Goal: Answer question/provide support

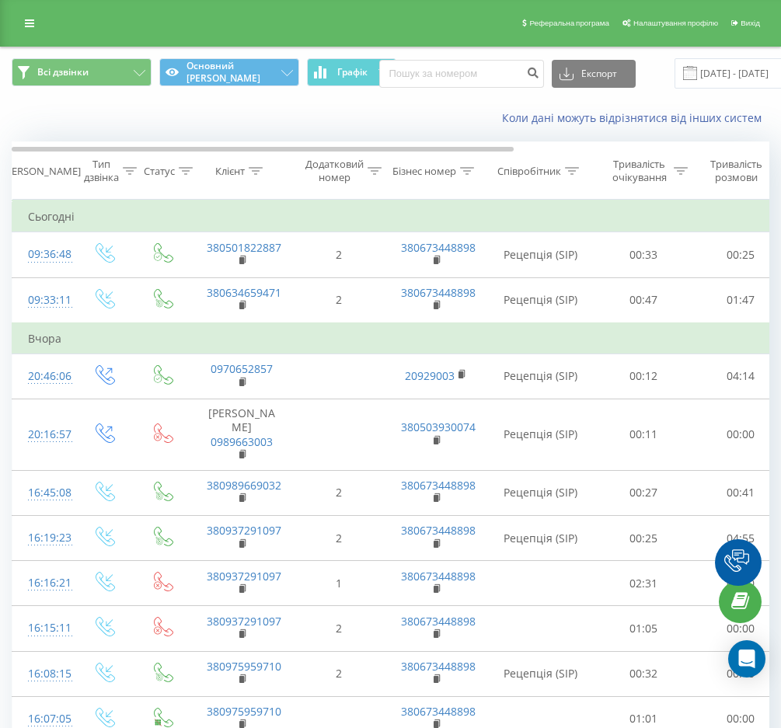
drag, startPoint x: 685, startPoint y: 74, endPoint x: 694, endPoint y: 72, distance: 9.6
click at [689, 72] on span at bounding box center [690, 73] width 14 height 14
click at [695, 72] on span at bounding box center [690, 73] width 14 height 14
click at [713, 74] on input "[DATE] - [DATE]" at bounding box center [769, 73] width 188 height 30
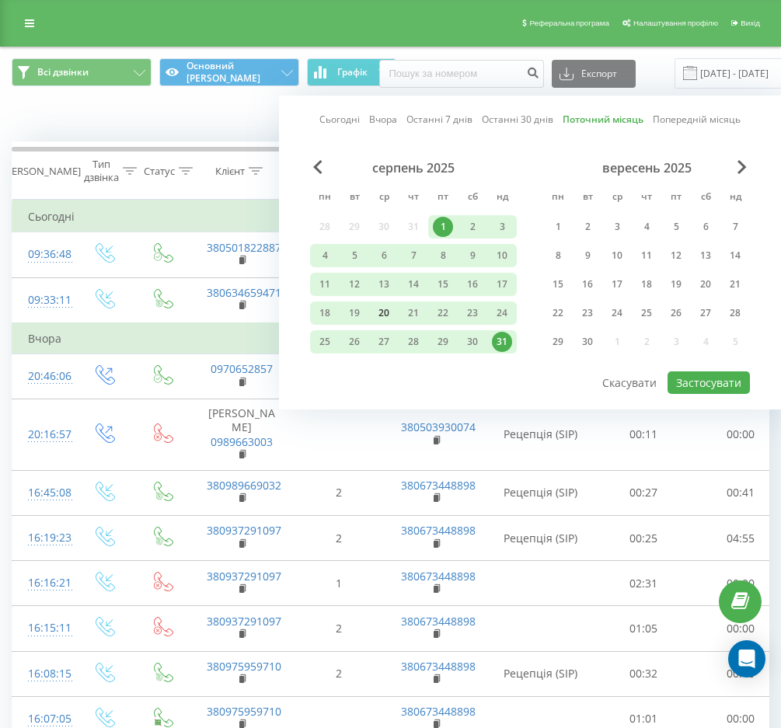
click at [377, 306] on div "20" at bounding box center [384, 313] width 20 height 20
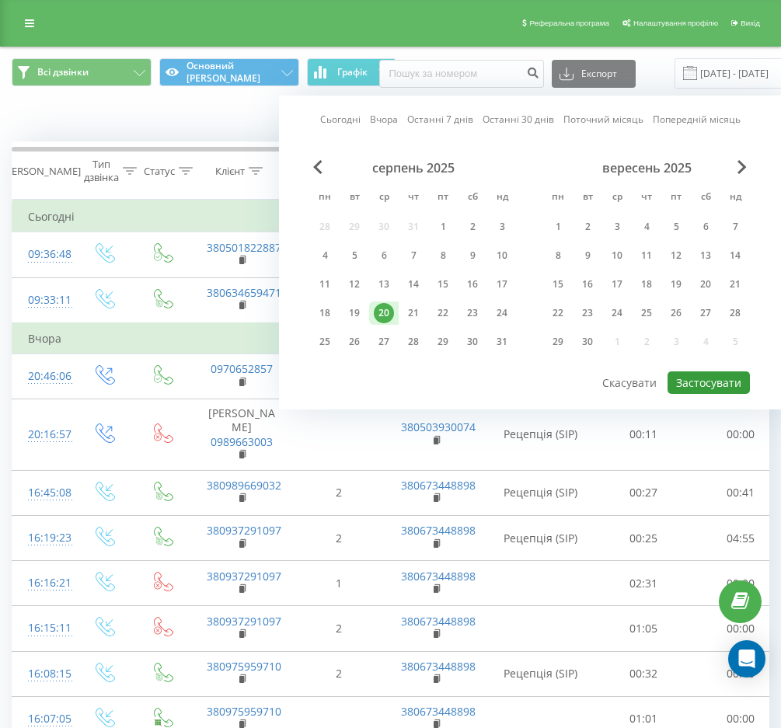
click at [689, 382] on button "Застосувати" at bounding box center [709, 383] width 82 height 23
type input "[DATE] - [DATE]"
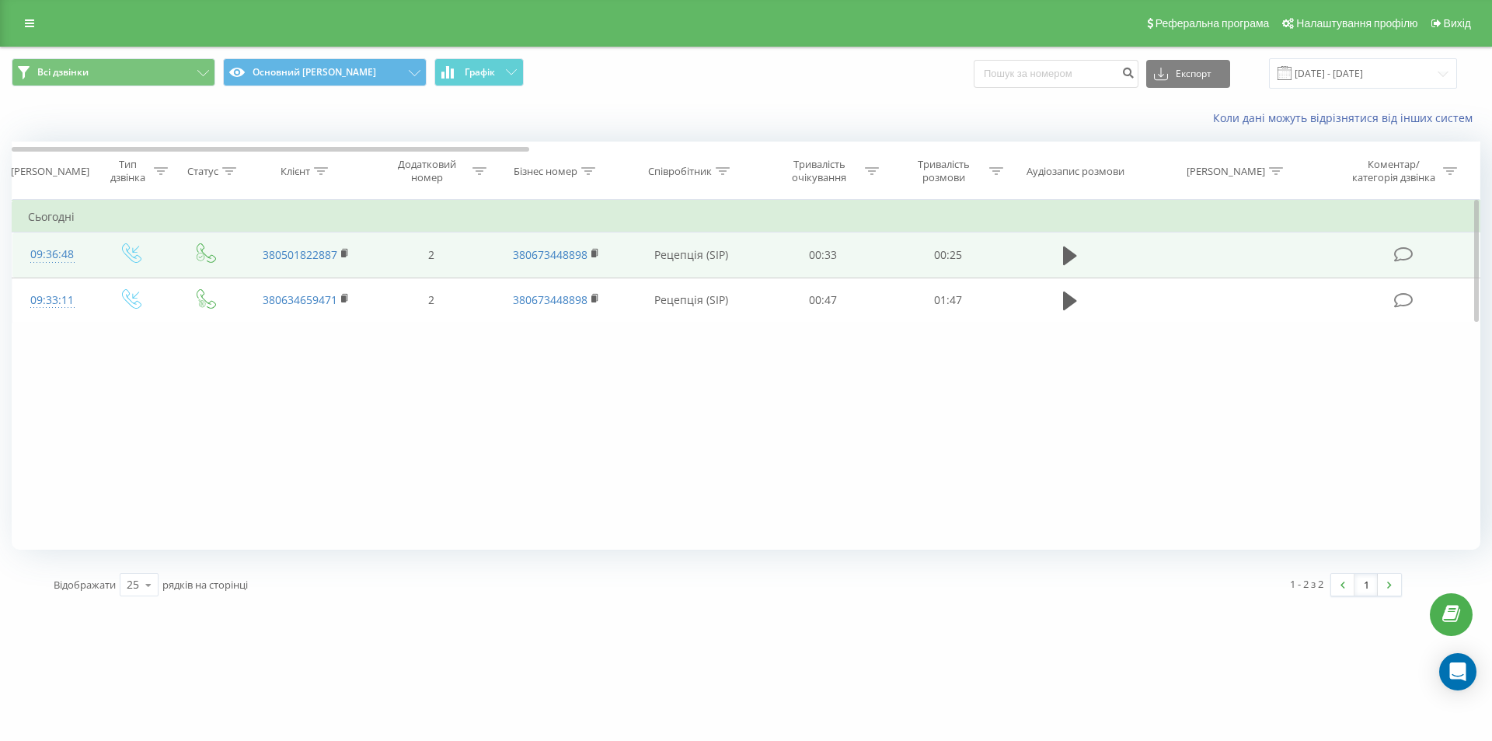
click at [792, 262] on icon at bounding box center [1403, 254] width 19 height 16
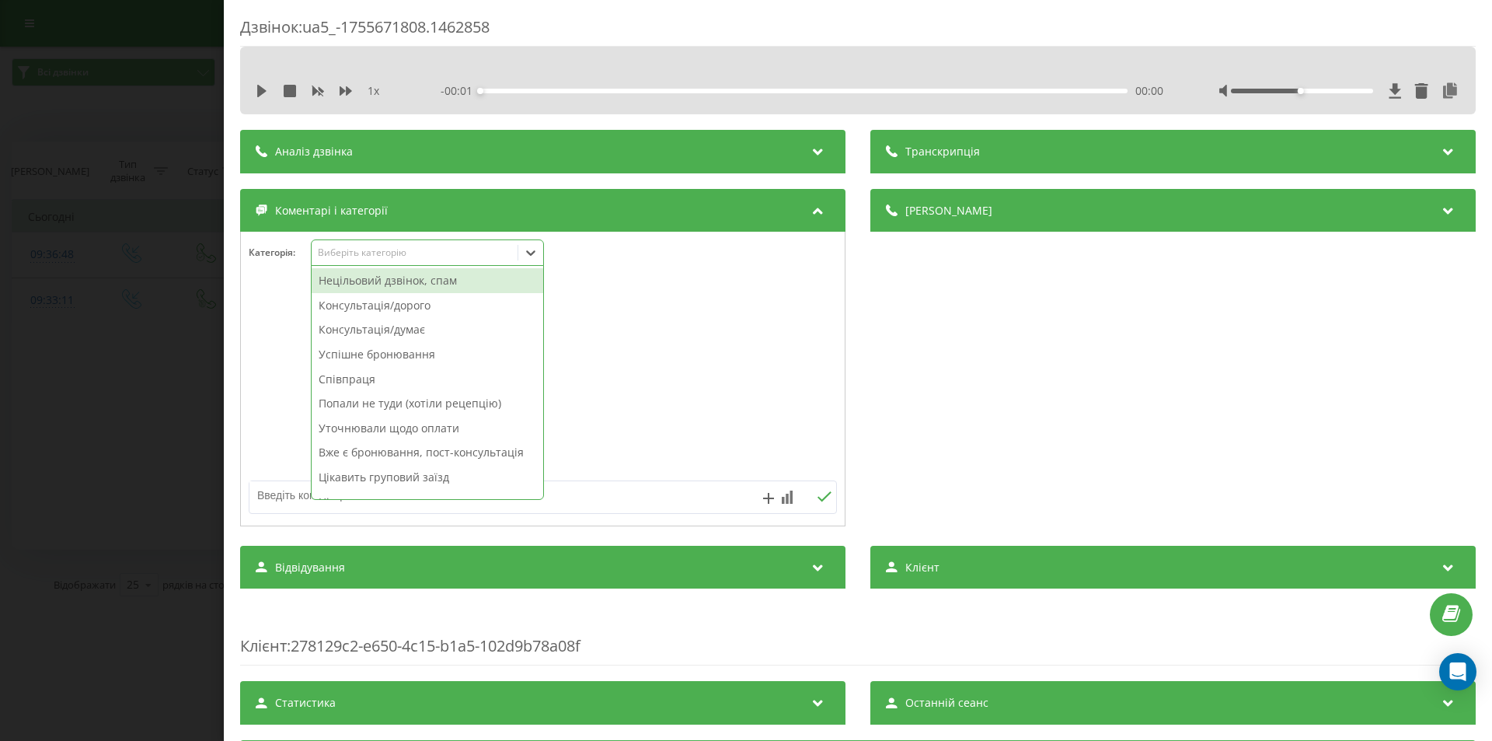
click at [386, 256] on div "Виберіть категорію" at bounding box center [415, 252] width 194 height 12
click at [343, 251] on div "Виберіть категорію" at bounding box center [415, 252] width 194 height 12
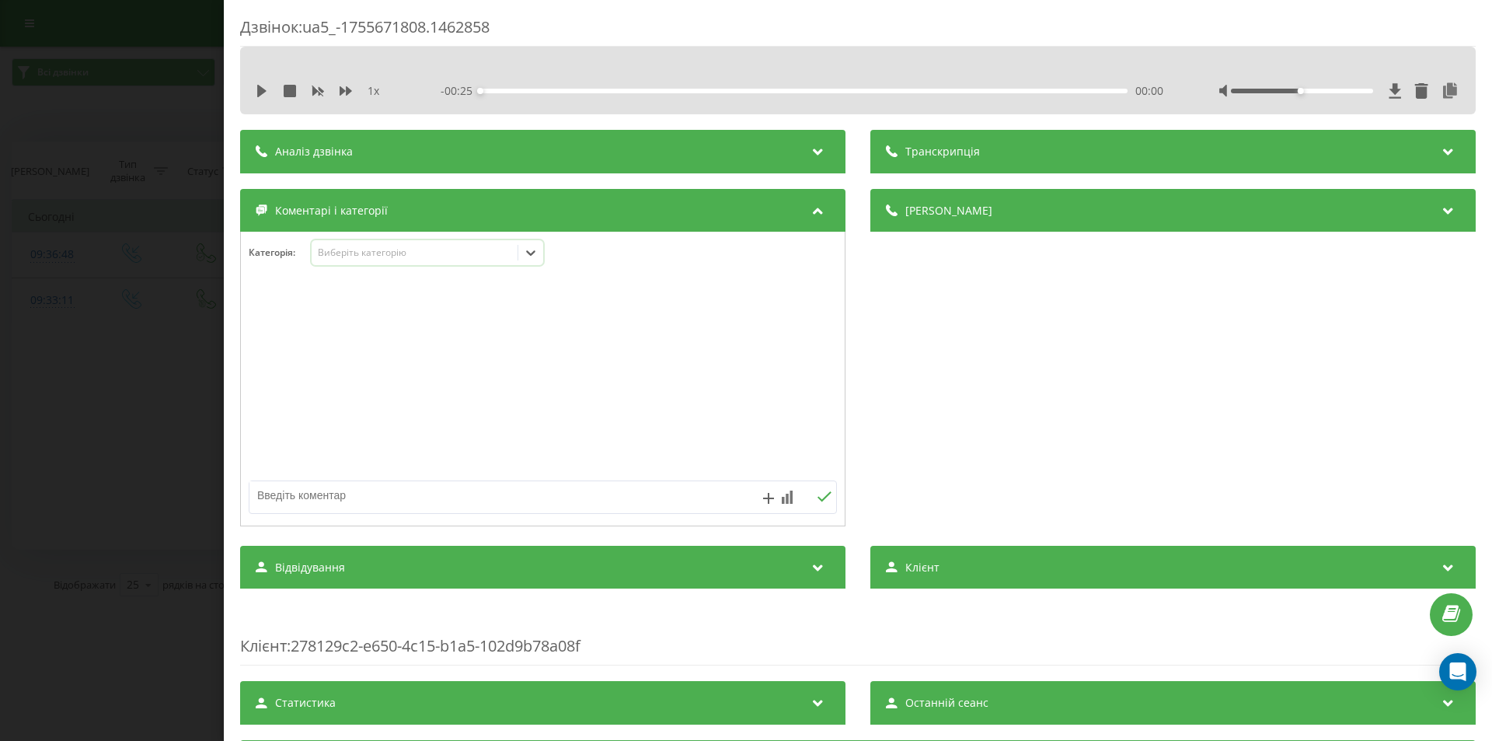
click at [344, 252] on div "Виберіть категорію" at bounding box center [415, 252] width 194 height 12
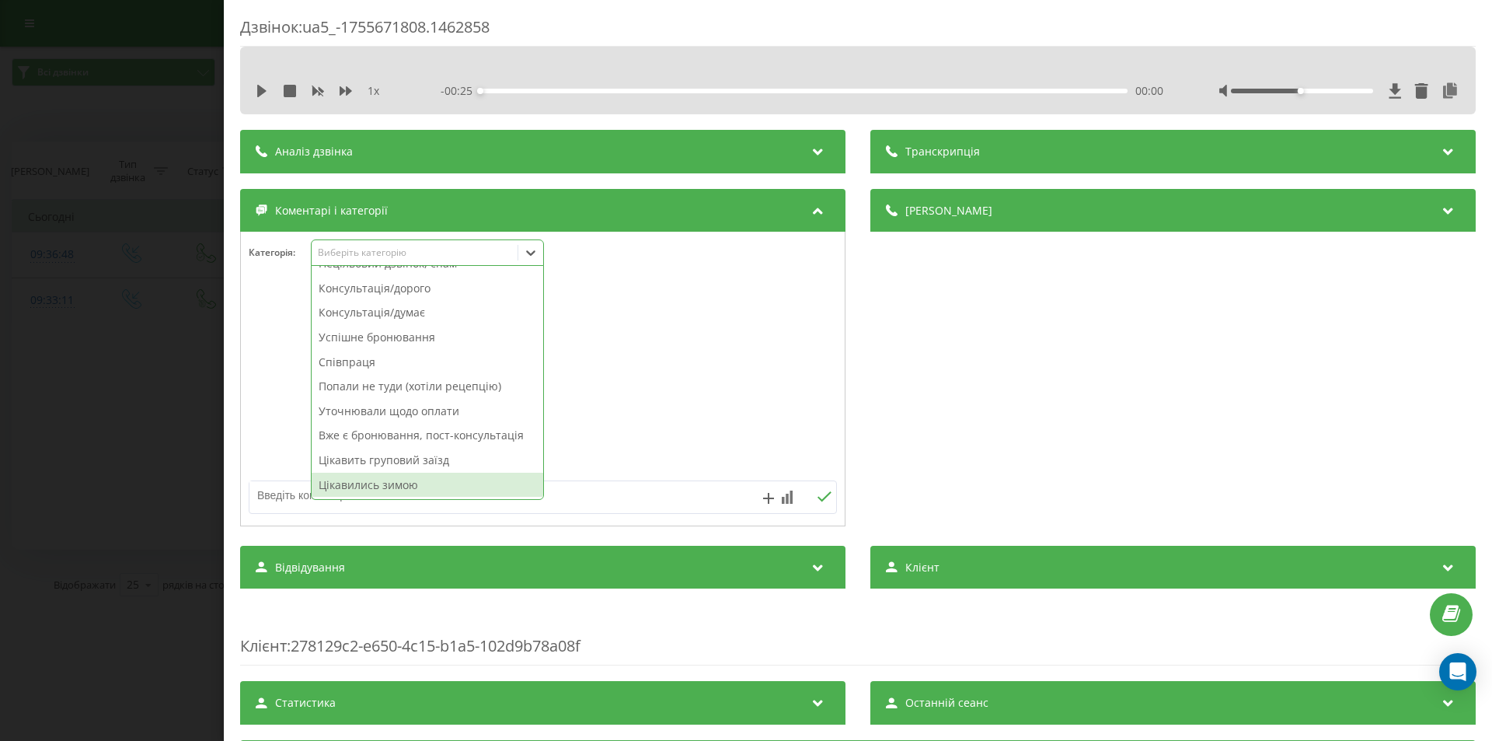
click at [614, 441] on div at bounding box center [543, 379] width 604 height 187
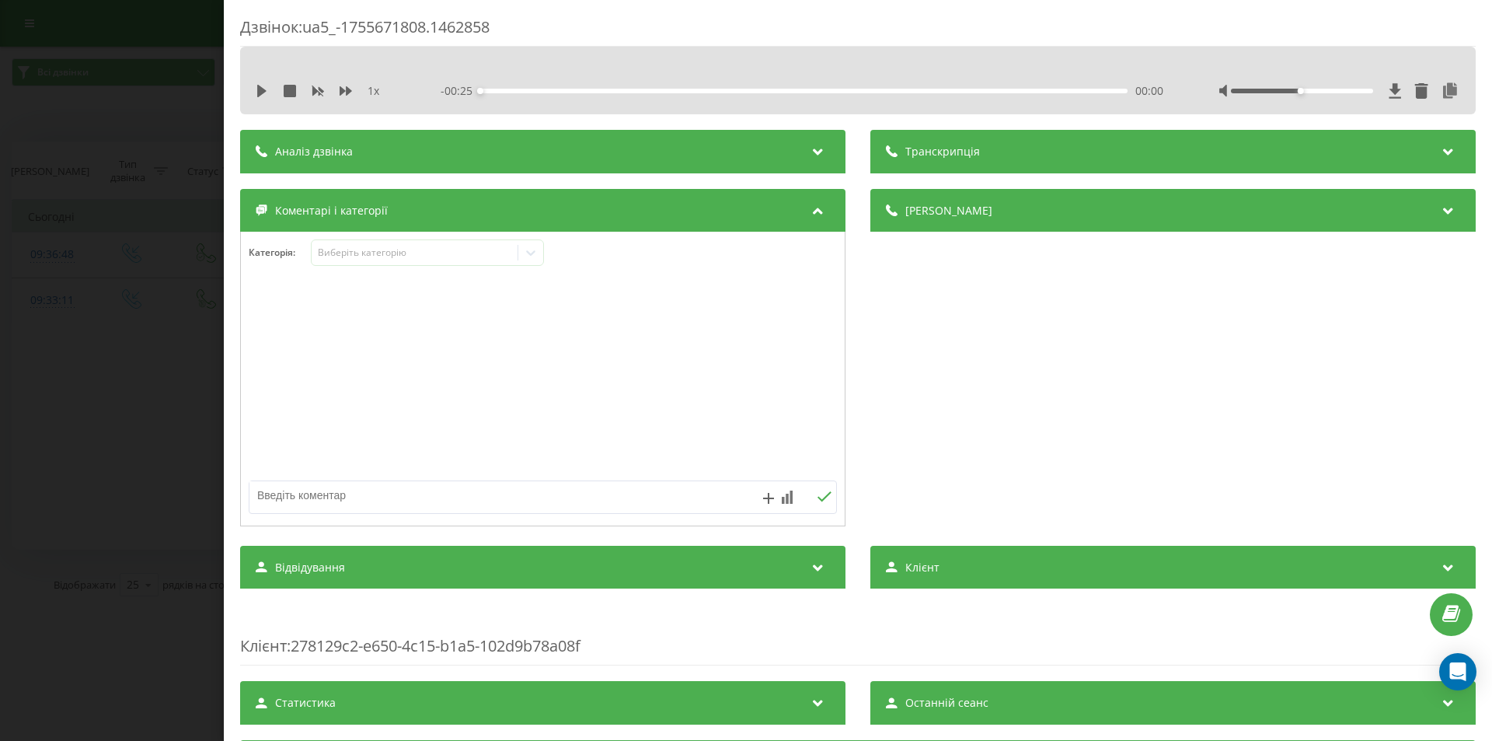
drag, startPoint x: 341, startPoint y: 502, endPoint x: 331, endPoint y: 502, distance: 10.1
click at [337, 502] on textarea at bounding box center [483, 495] width 469 height 28
type textarea "Y"
type textarea "Немає вільних дат"
click at [792, 497] on icon at bounding box center [825, 496] width 14 height 10
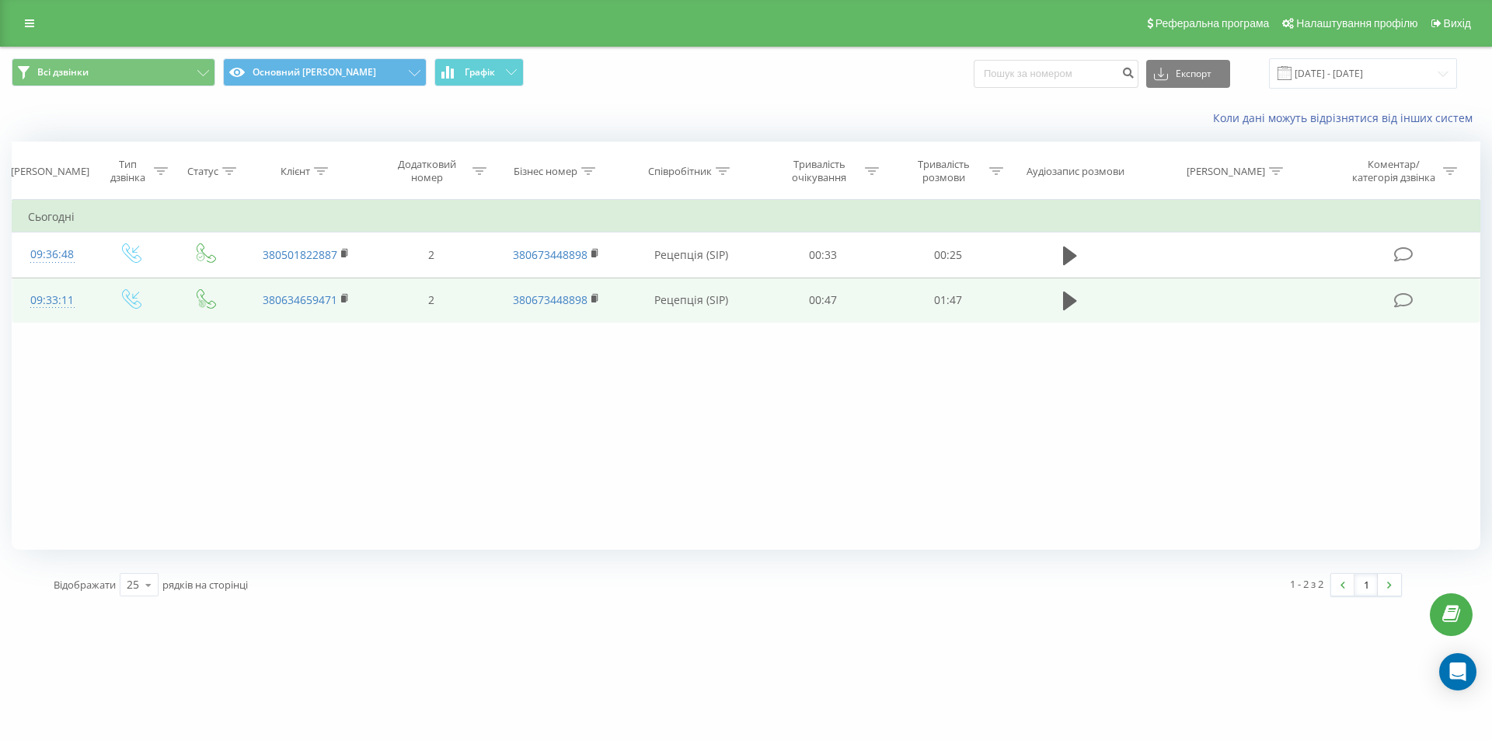
click at [792, 299] on icon at bounding box center [1403, 300] width 19 height 16
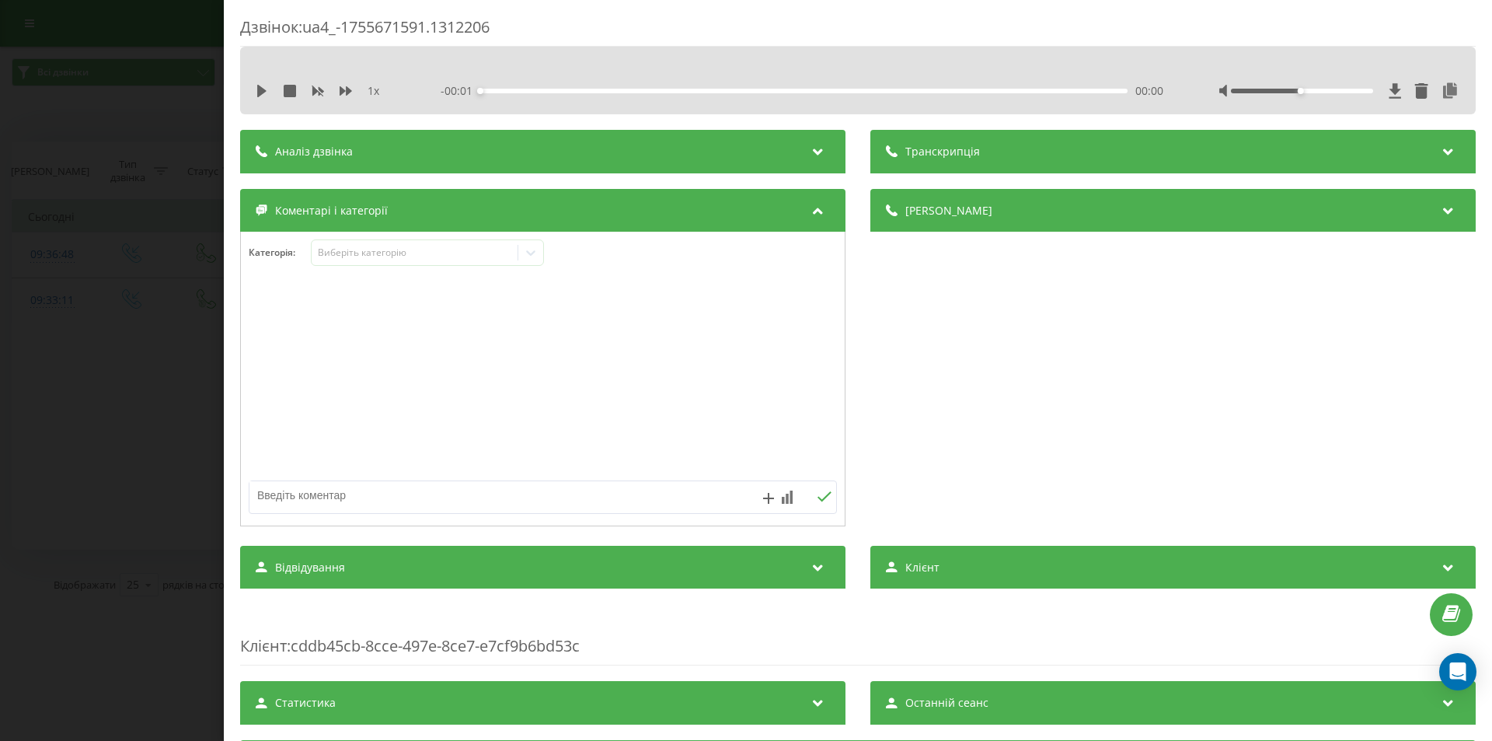
drag, startPoint x: 357, startPoint y: 197, endPoint x: 381, endPoint y: 222, distance: 34.6
click at [357, 205] on div "Коментарі і категорії" at bounding box center [542, 211] width 605 height 44
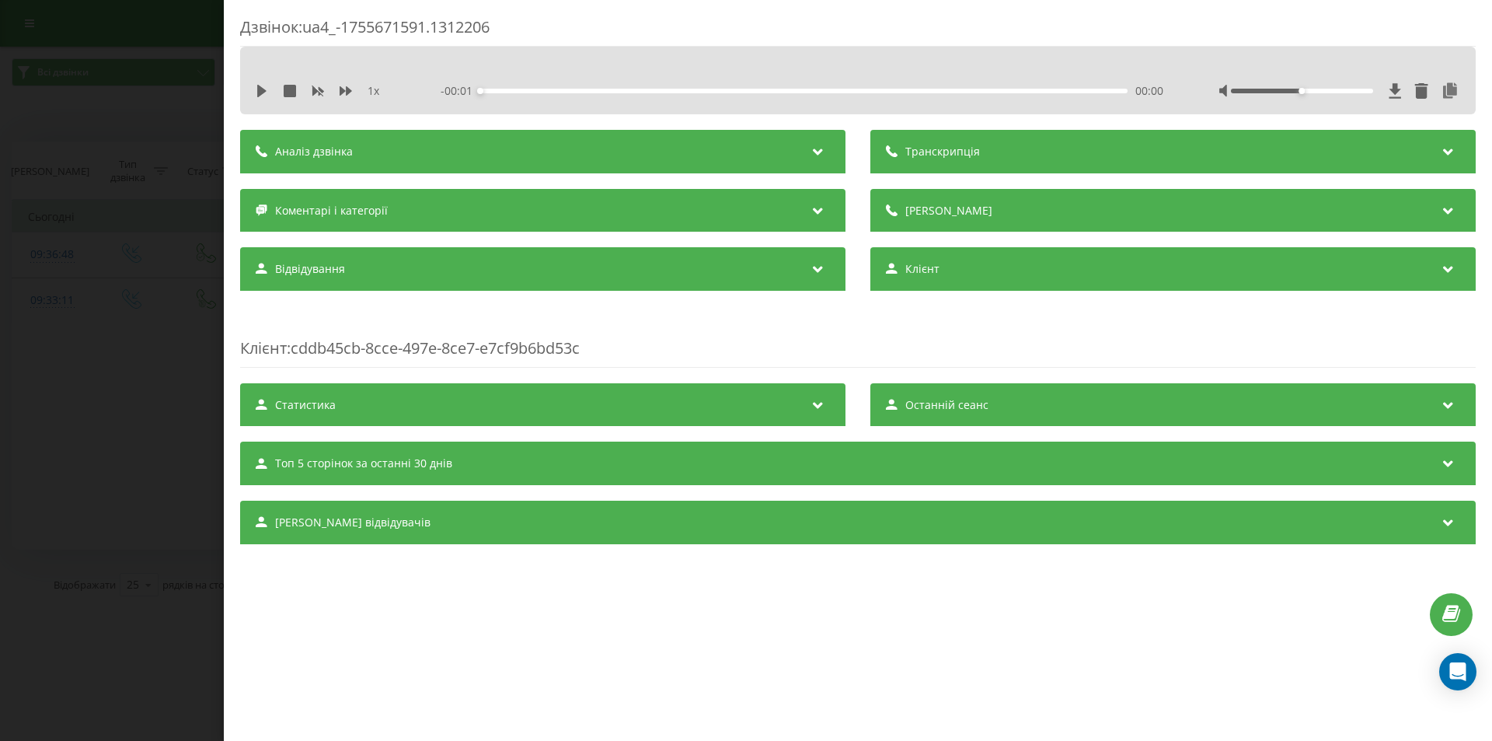
click at [382, 272] on div "Відвідування" at bounding box center [542, 269] width 605 height 44
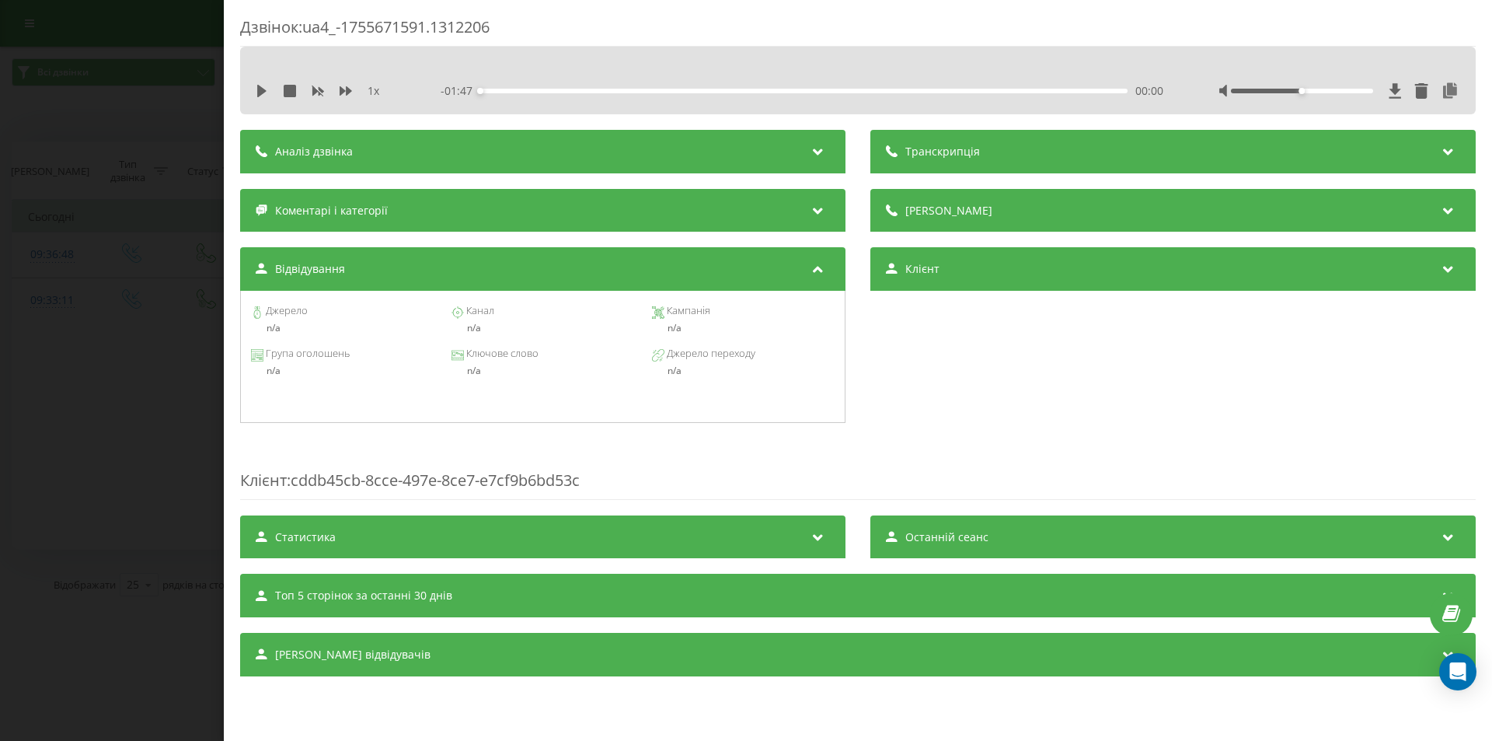
click at [364, 255] on div "Відвідування" at bounding box center [542, 269] width 605 height 44
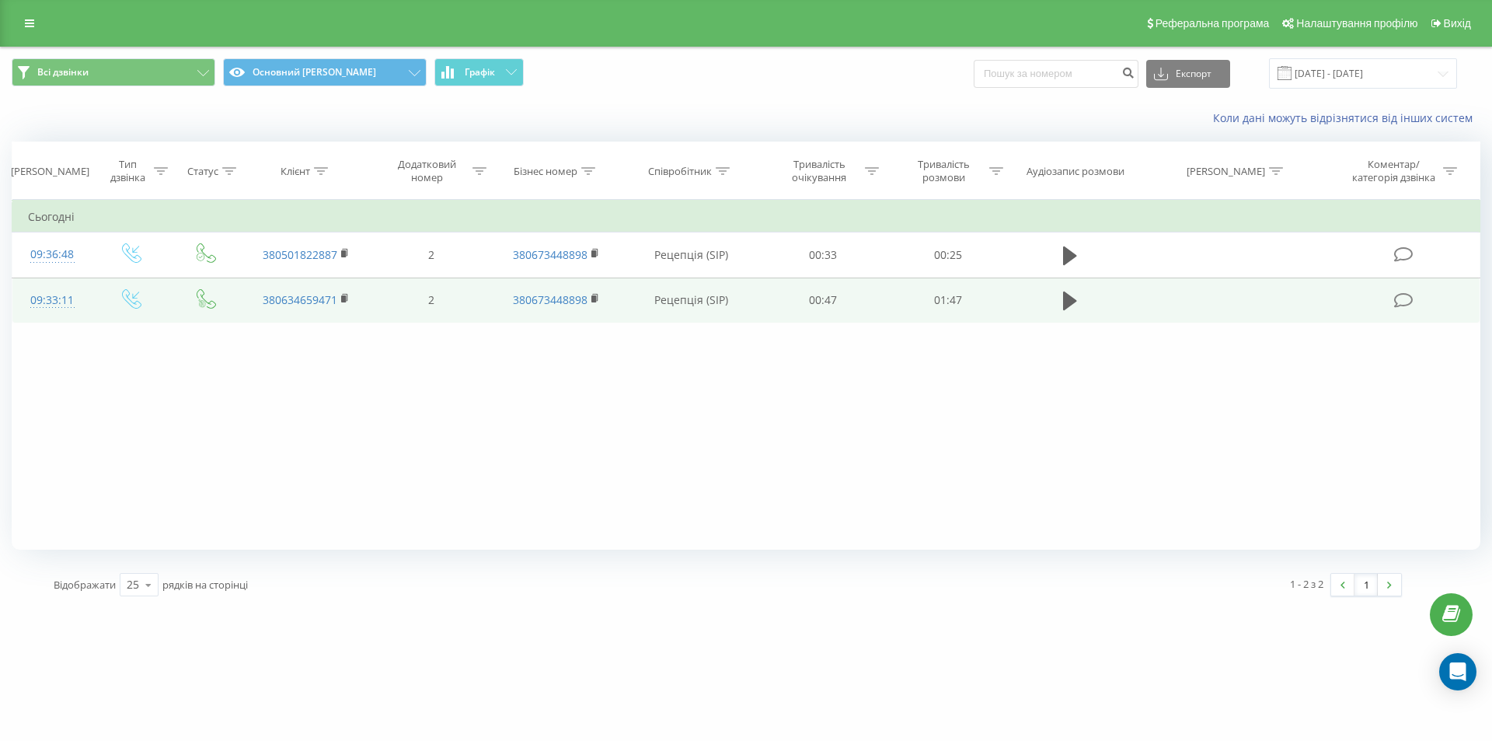
click at [792, 300] on icon at bounding box center [1403, 300] width 19 height 16
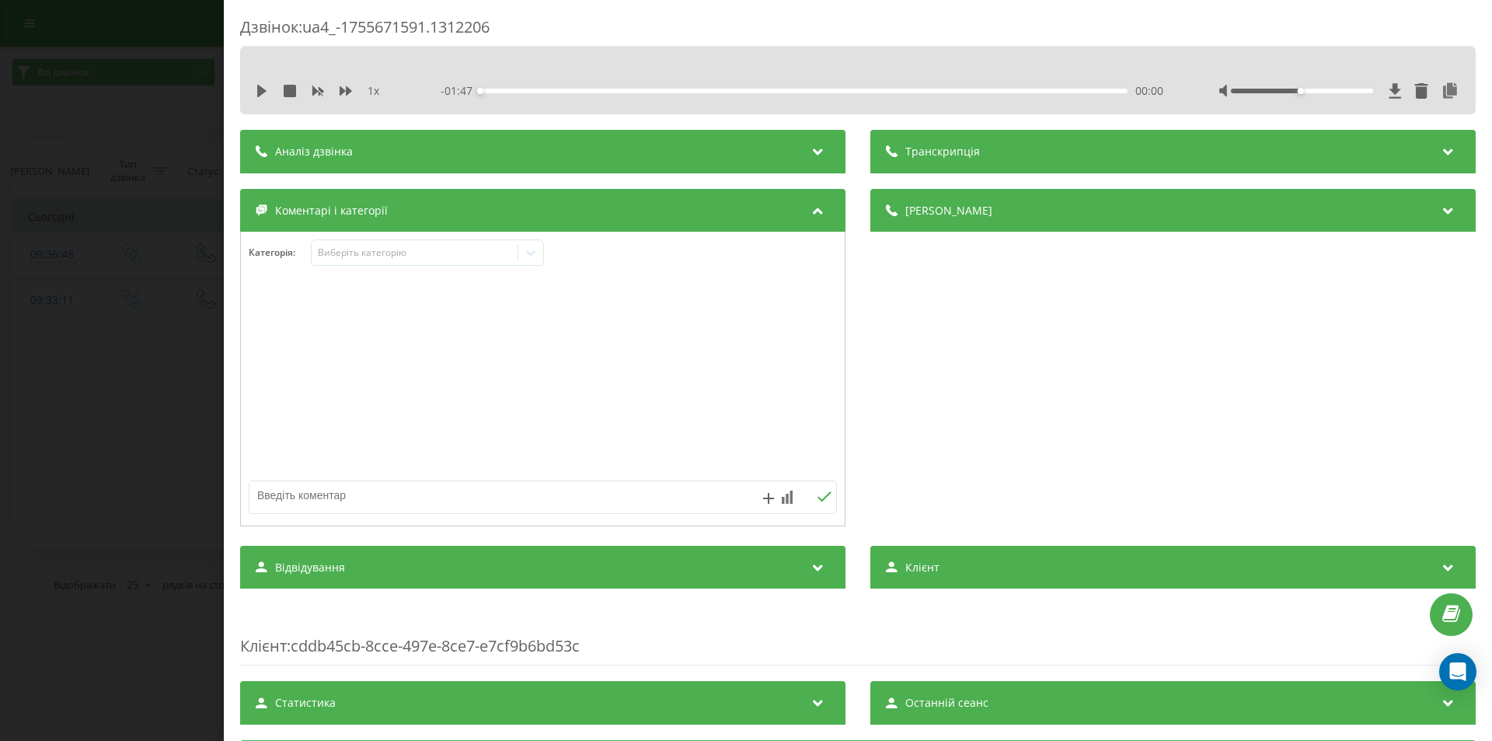
click at [383, 191] on div "Коментарі і категорії" at bounding box center [542, 211] width 605 height 44
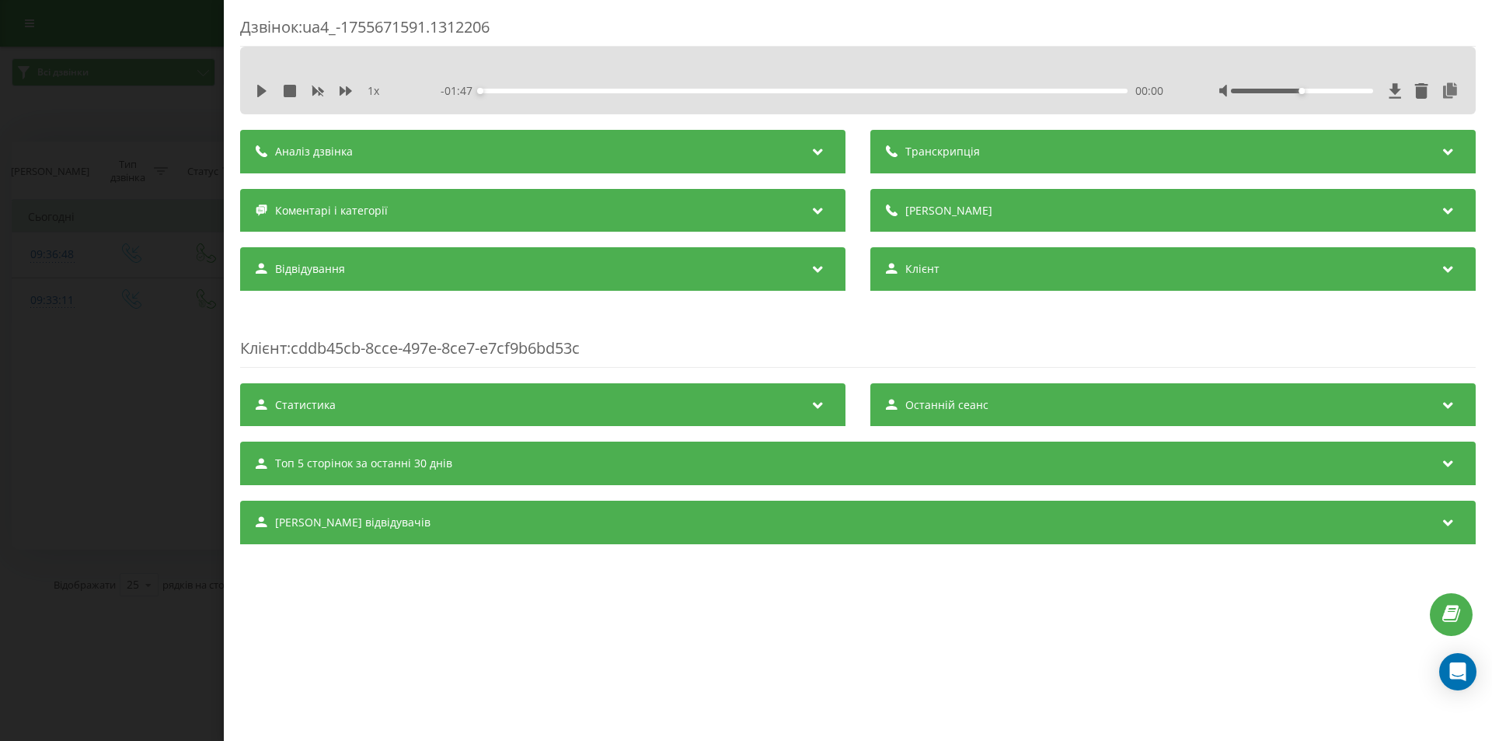
click at [322, 215] on span "Коментарі і категорії" at bounding box center [331, 211] width 113 height 16
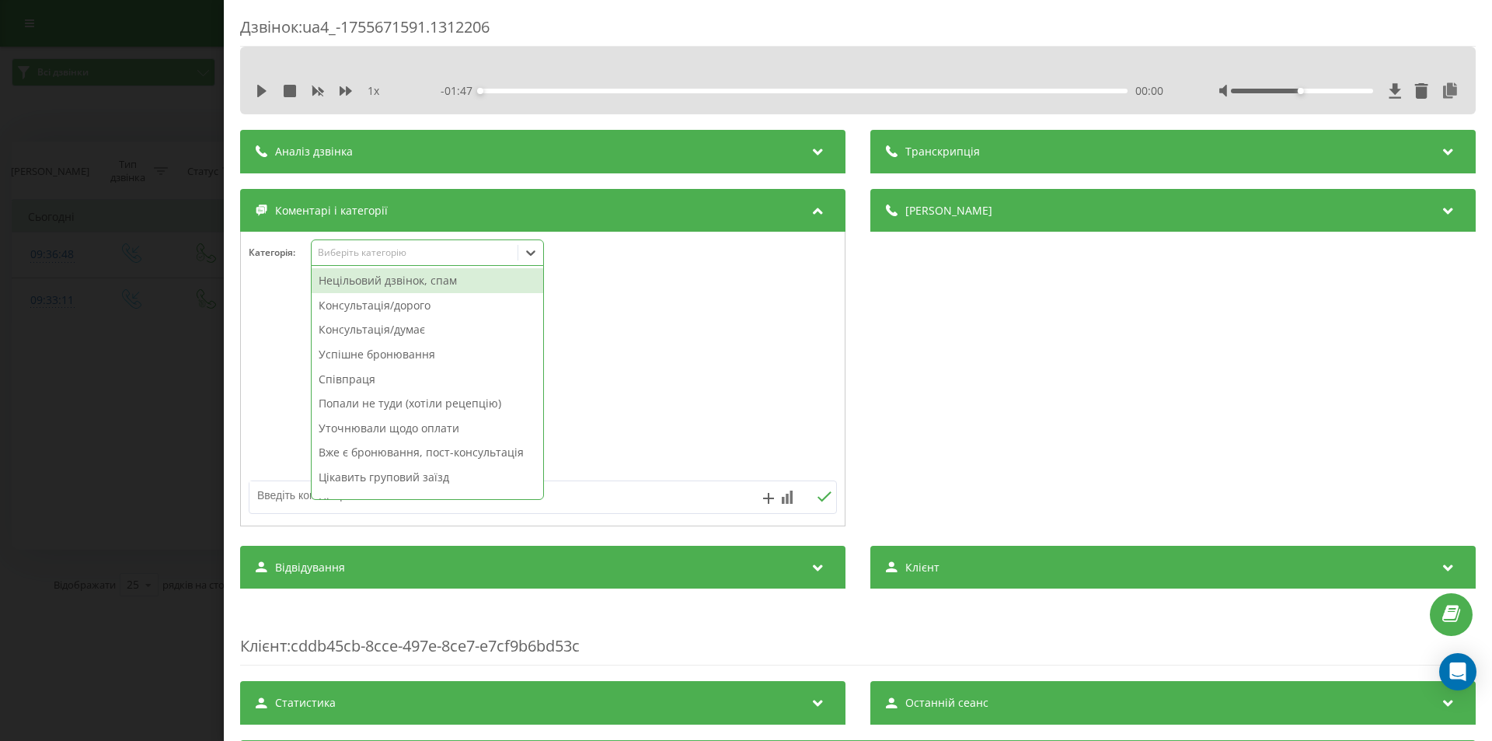
click at [368, 259] on div "Виберіть категорію" at bounding box center [415, 252] width 194 height 12
click at [374, 278] on div "Нецільовий дзвінок, спам" at bounding box center [428, 280] width 232 height 25
click at [372, 280] on div "Консультація/дорого" at bounding box center [428, 280] width 232 height 25
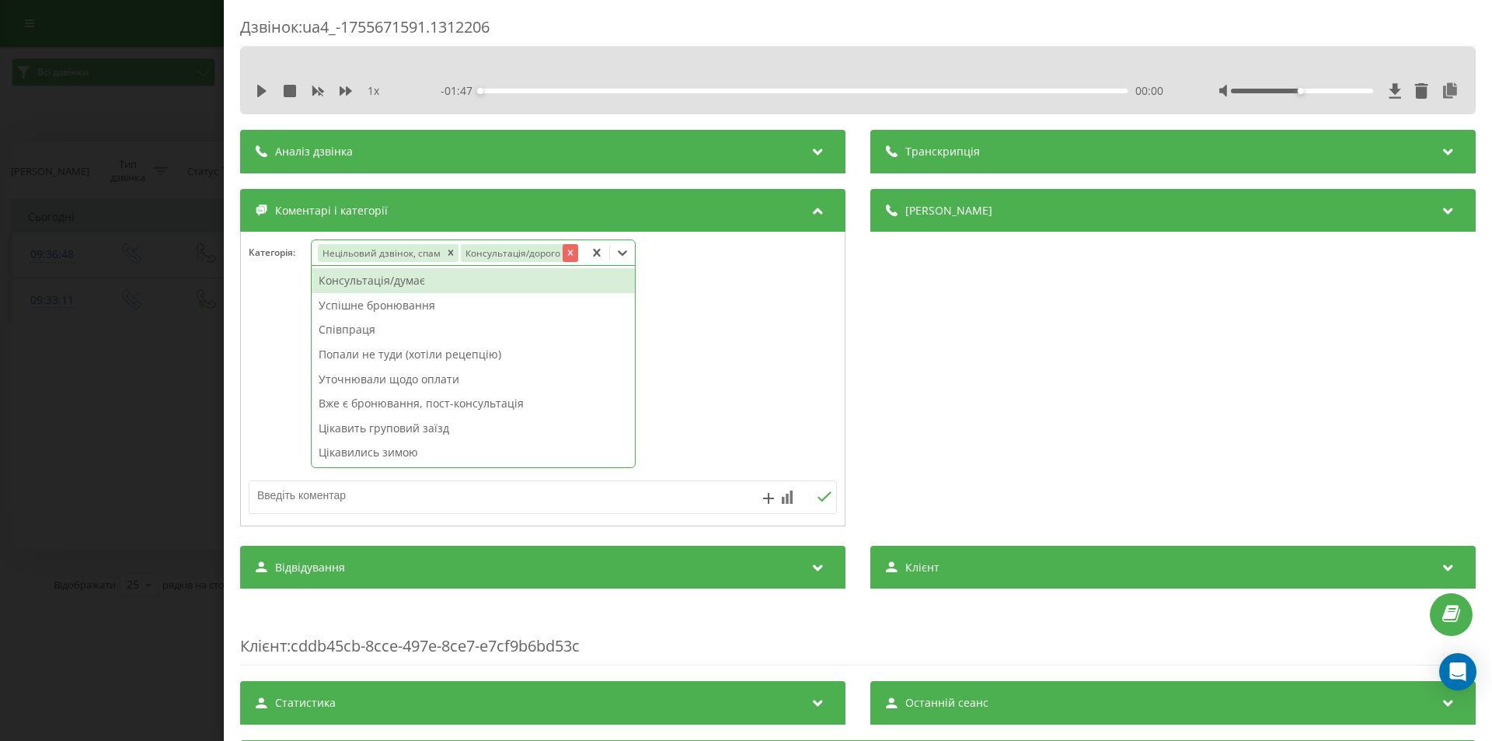
click at [574, 254] on icon "Remove Консультація/дорого" at bounding box center [570, 252] width 11 height 11
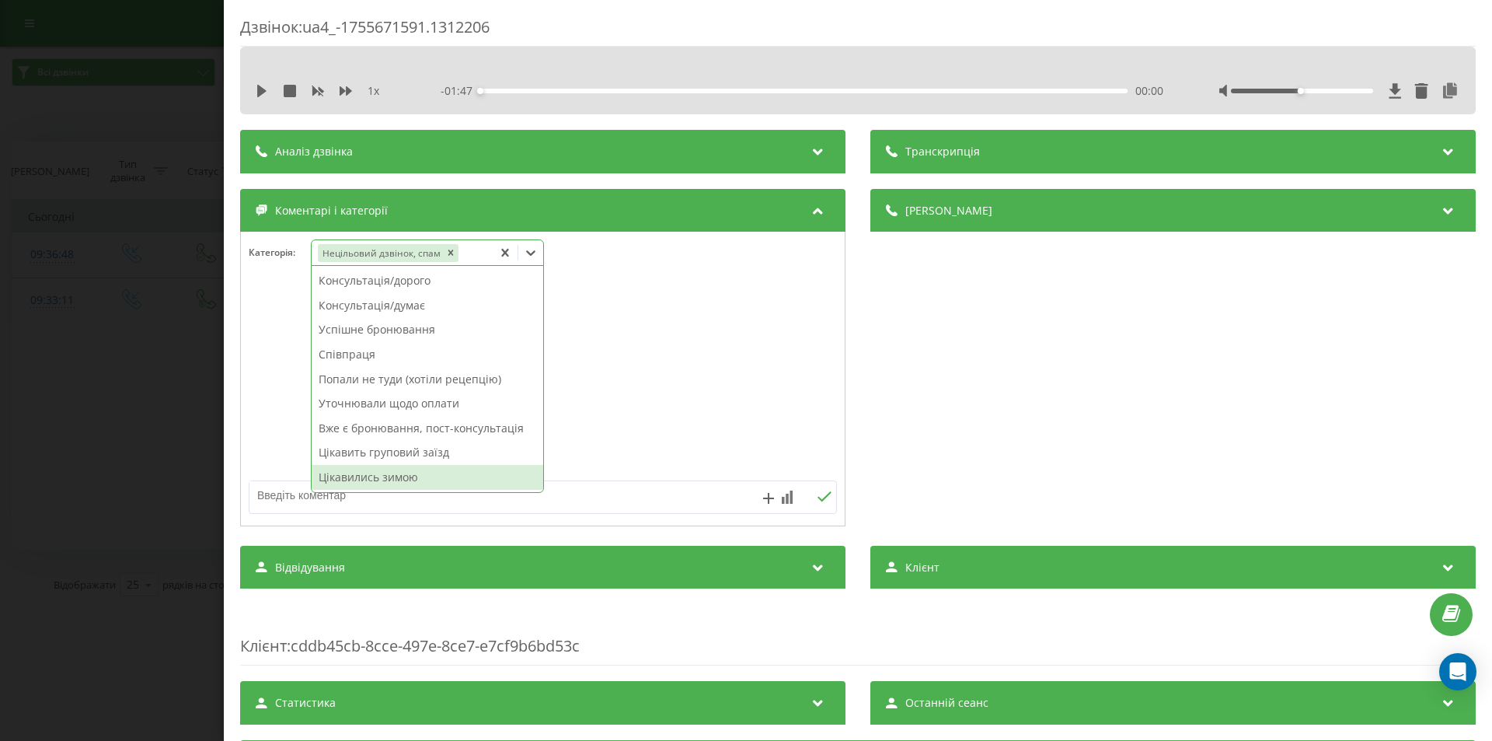
click at [356, 503] on textarea at bounding box center [483, 495] width 469 height 28
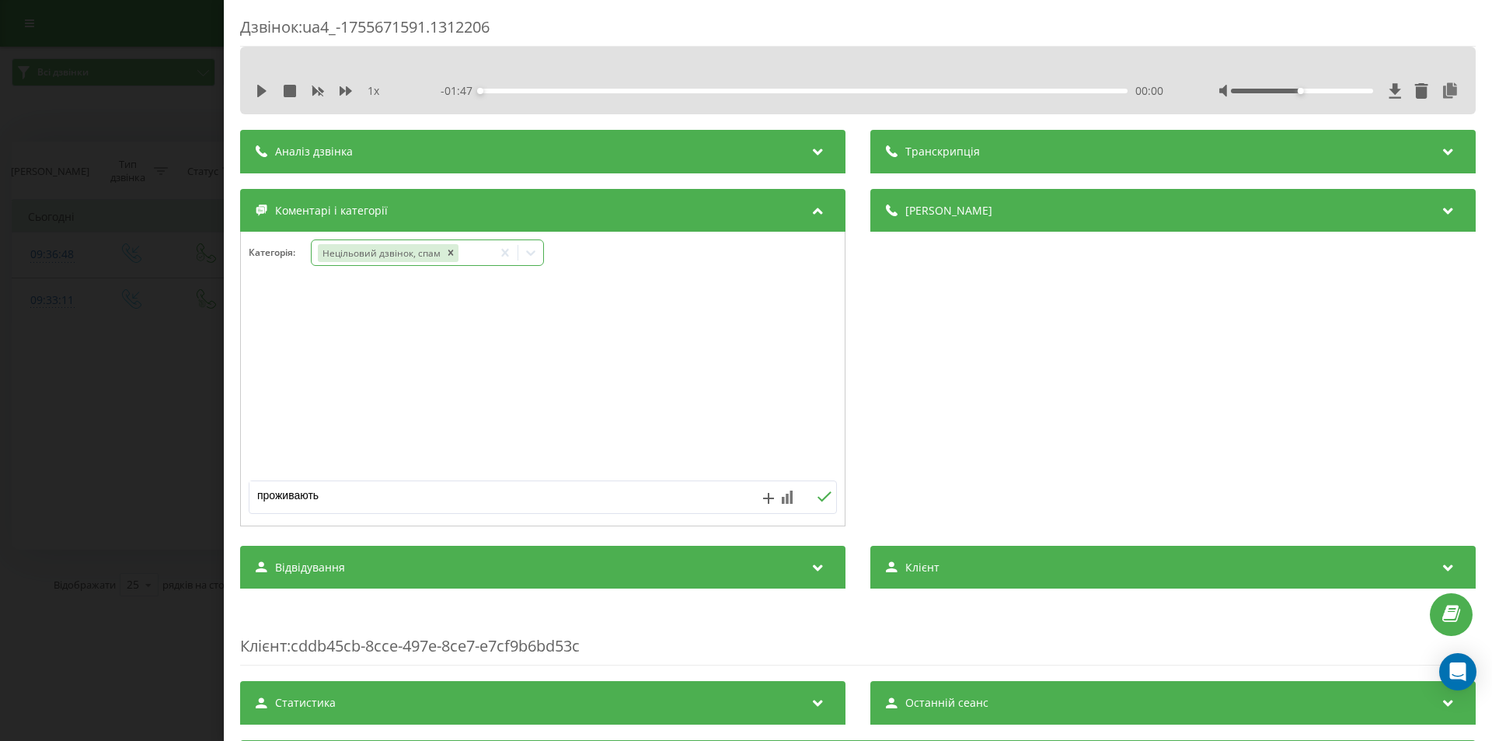
type textarea "проживають"
click at [792, 490] on button at bounding box center [824, 496] width 24 height 13
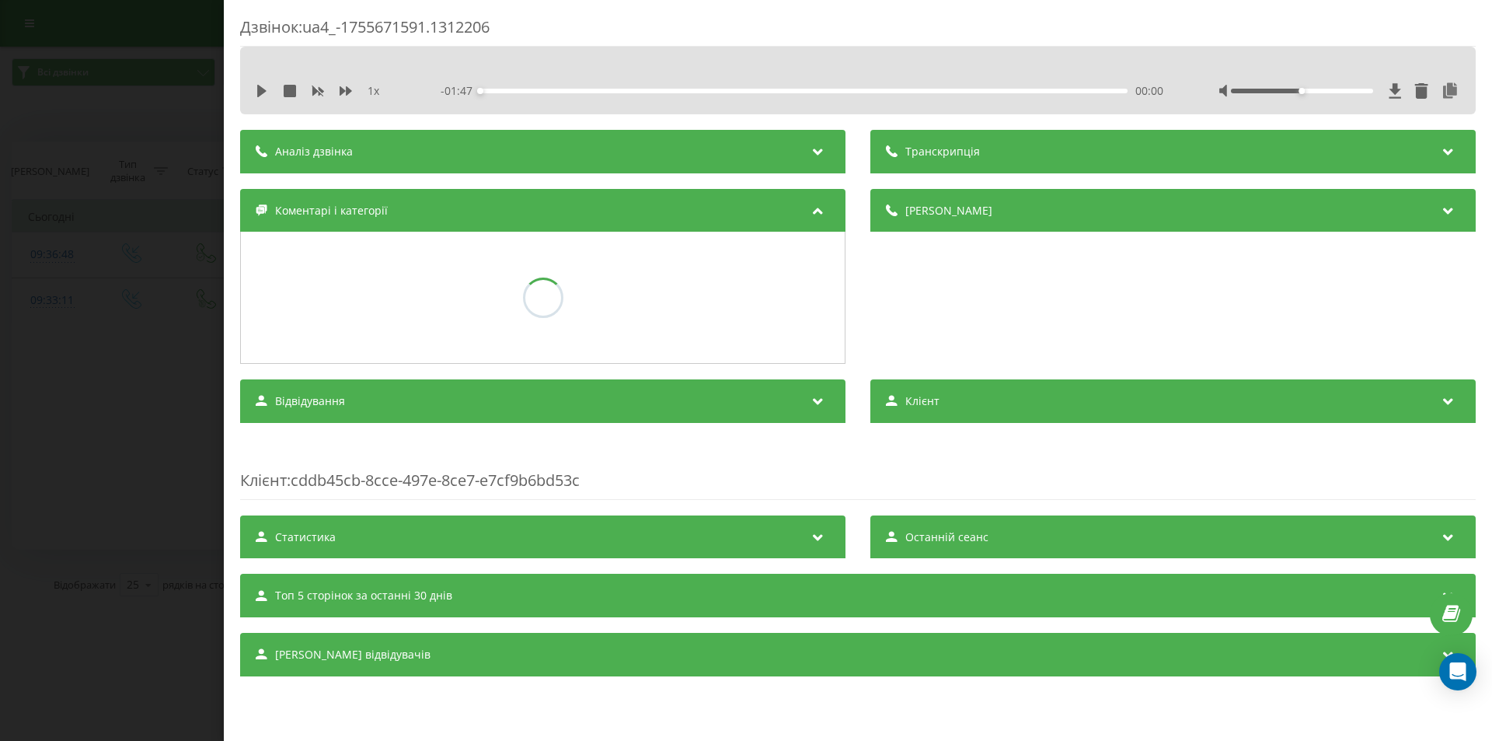
click at [792, 500] on div "Транскрипція Для AI-аналізу майбутніх дзвінків налаштуйте та активуйте профіль …" at bounding box center [858, 403] width 1236 height 546
